Goal: Information Seeking & Learning: Check status

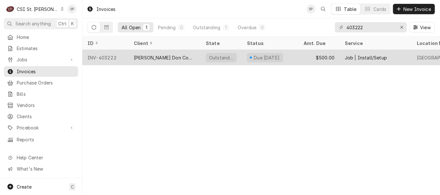
type input "403222"
click at [106, 57] on div "INV-403222" at bounding box center [105, 57] width 46 height 15
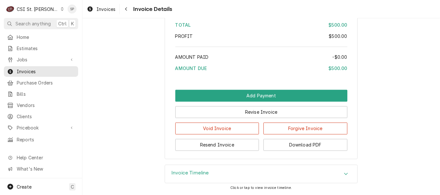
scroll to position [1050, 0]
click at [344, 174] on icon "Accordion Header" at bounding box center [346, 173] width 5 height 5
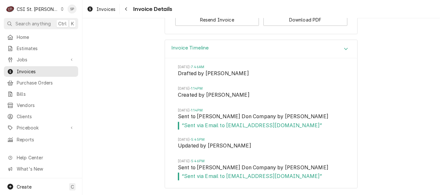
scroll to position [1176, 0]
click at [54, 69] on span "Invoices" at bounding box center [46, 71] width 58 height 7
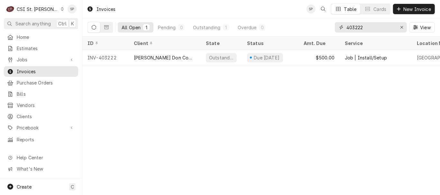
click at [366, 29] on input "403222" at bounding box center [370, 27] width 48 height 10
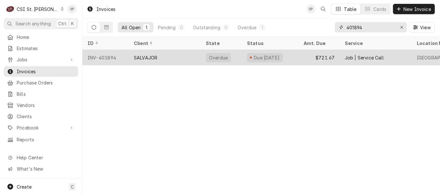
type input "401894"
click at [146, 57] on div "SALVAJOR" at bounding box center [145, 57] width 23 height 7
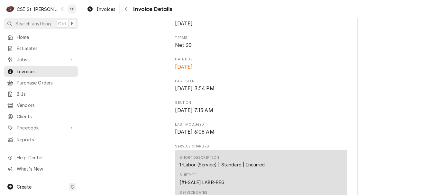
scroll to position [135, 0]
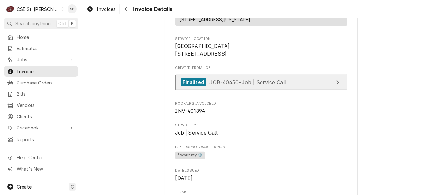
click at [196, 90] on link "Finalized JOB-40450 • Job | Service Call" at bounding box center [261, 83] width 172 height 16
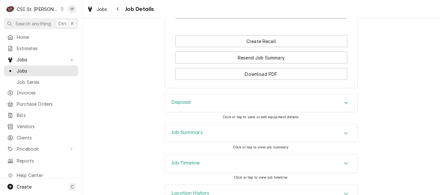
scroll to position [629, 0]
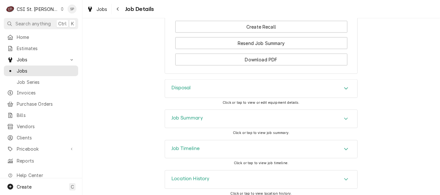
click at [344, 120] on icon "Accordion Header" at bounding box center [346, 119] width 4 height 2
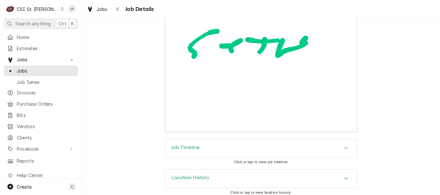
scroll to position [1887, 0]
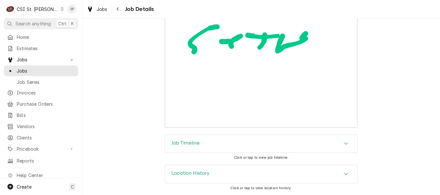
click at [344, 146] on icon "Accordion Header" at bounding box center [346, 143] width 5 height 5
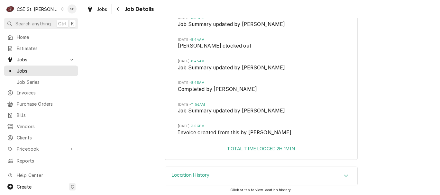
scroll to position [2323, 0]
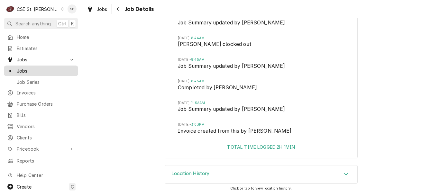
click at [43, 70] on span "Jobs" at bounding box center [46, 71] width 58 height 7
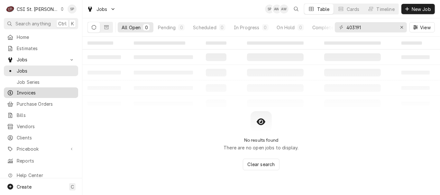
click at [34, 92] on span "Invoices" at bounding box center [46, 92] width 58 height 7
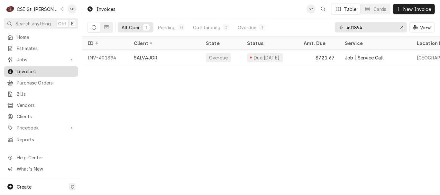
click at [26, 68] on span "Invoices" at bounding box center [46, 71] width 58 height 7
click at [172, 25] on div "Pending" at bounding box center [167, 27] width 18 height 7
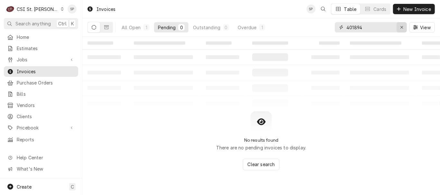
click at [400, 27] on icon "Erase input" at bounding box center [402, 27] width 4 height 5
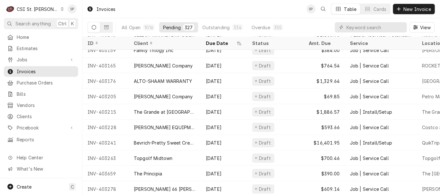
scroll to position [183, 0]
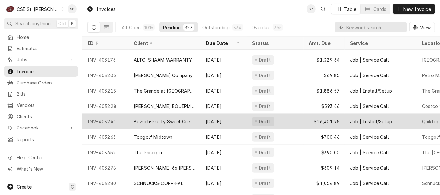
click at [102, 120] on div "INV-403241" at bounding box center [105, 121] width 46 height 15
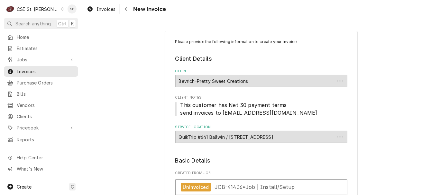
type textarea "x"
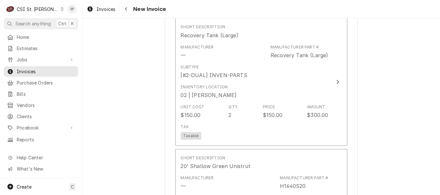
scroll to position [2435, 0]
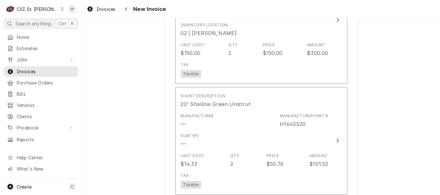
click at [61, 10] on icon "Dynamic Content Wrapper" at bounding box center [62, 8] width 3 height 3
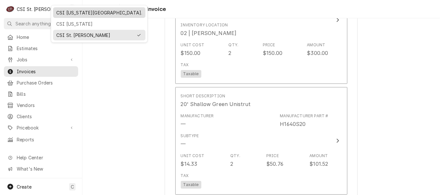
click at [65, 11] on div "CSI [US_STATE][GEOGRAPHIC_DATA]." at bounding box center [99, 12] width 86 height 7
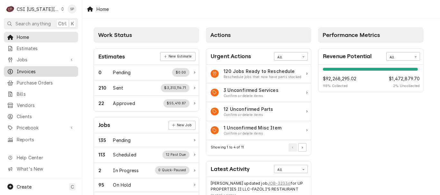
click at [28, 68] on span "Invoices" at bounding box center [46, 71] width 58 height 7
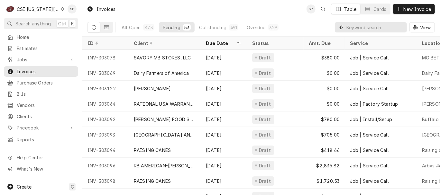
click at [371, 27] on input "Dynamic Content Wrapper" at bounding box center [374, 27] width 57 height 10
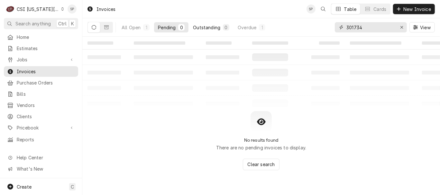
type input "301734"
click at [202, 28] on div "Outstanding" at bounding box center [206, 27] width 27 height 7
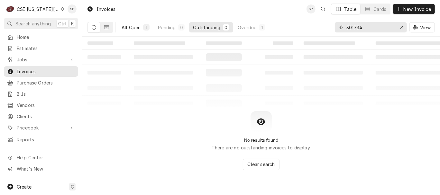
click at [134, 25] on div "All Open" at bounding box center [131, 27] width 19 height 7
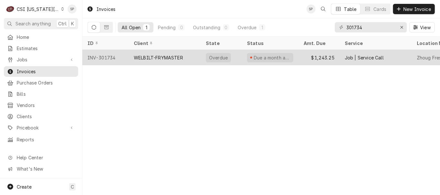
click at [101, 56] on div "INV-301734" at bounding box center [105, 57] width 46 height 15
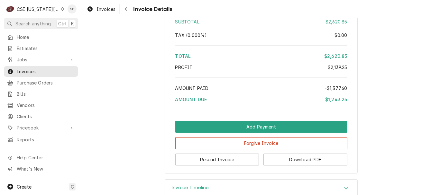
scroll to position [1652, 0]
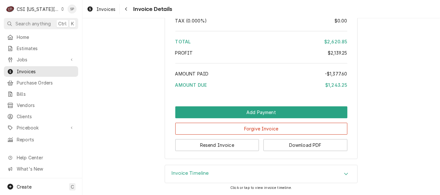
click at [344, 175] on icon "Accordion Header" at bounding box center [346, 173] width 5 height 5
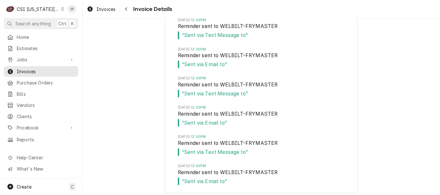
scroll to position [2113, 0]
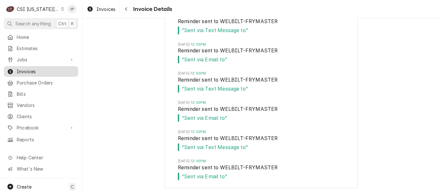
click at [73, 72] on span "Invoices" at bounding box center [46, 71] width 58 height 7
